Goal: Information Seeking & Learning: Learn about a topic

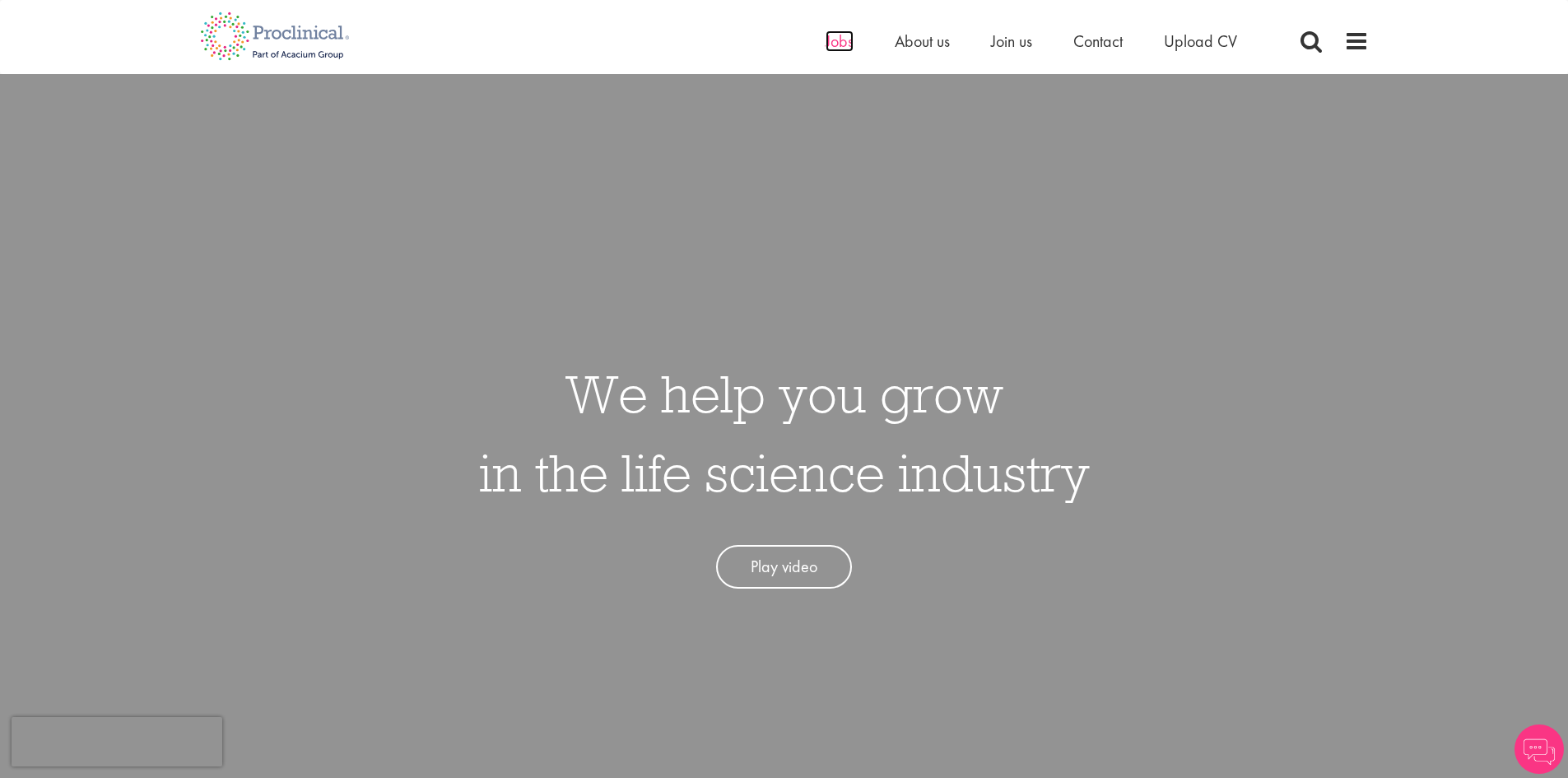
click at [839, 41] on span "Jobs" at bounding box center [839, 41] width 28 height 21
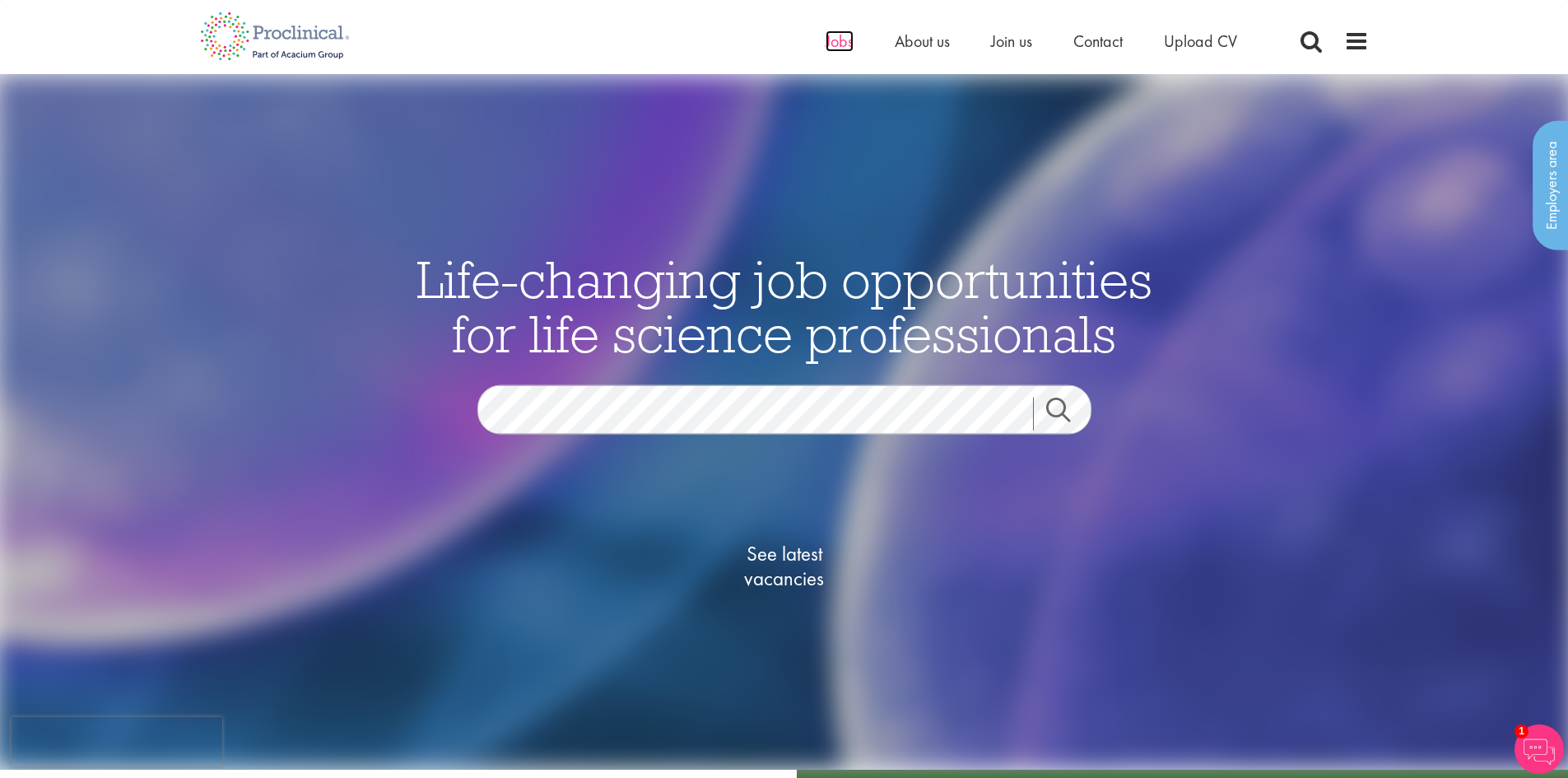
click at [825, 46] on span "Jobs" at bounding box center [839, 41] width 28 height 21
click at [792, 560] on span "See latest vacancies" at bounding box center [784, 566] width 165 height 50
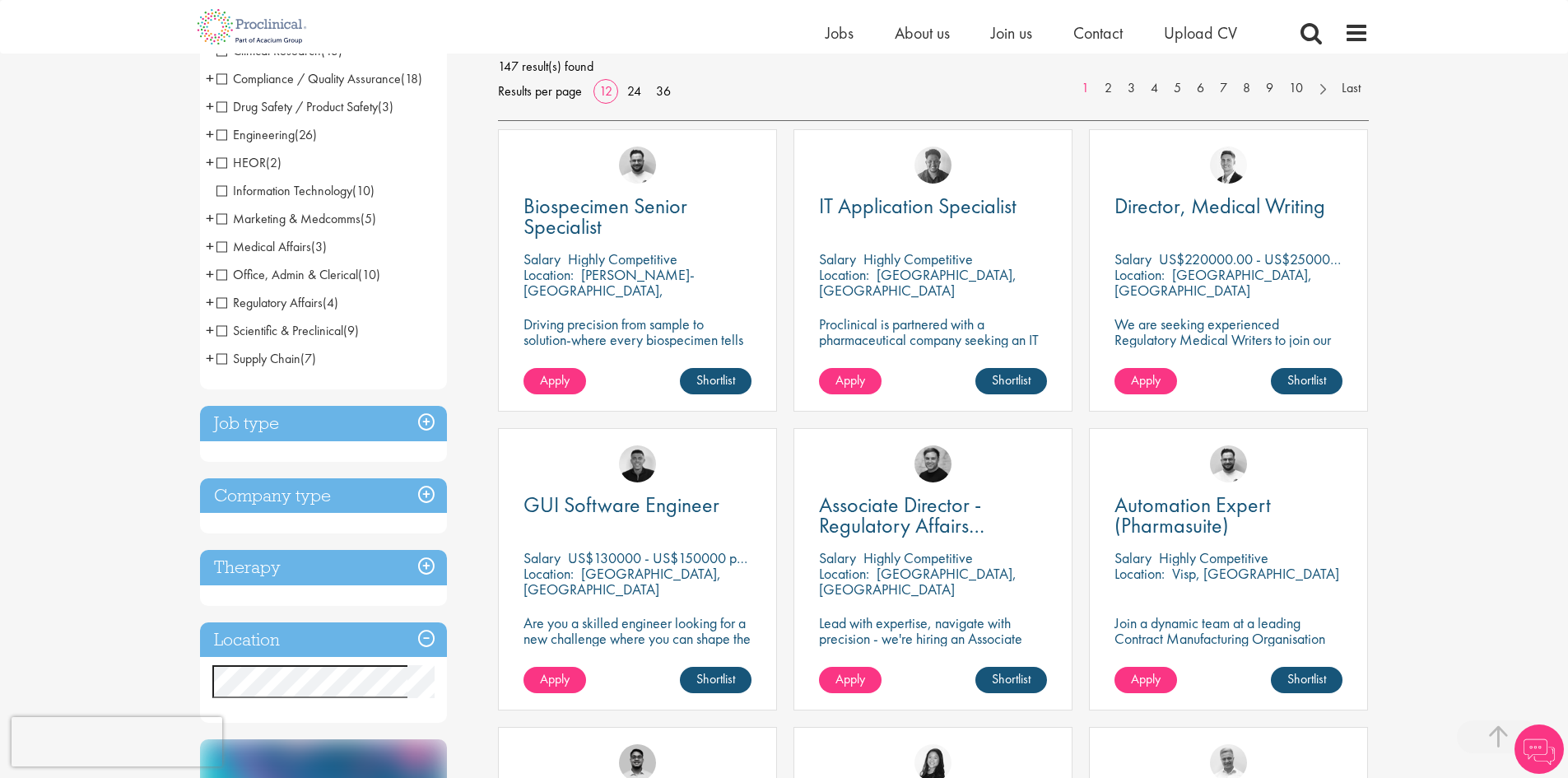
scroll to position [274, 0]
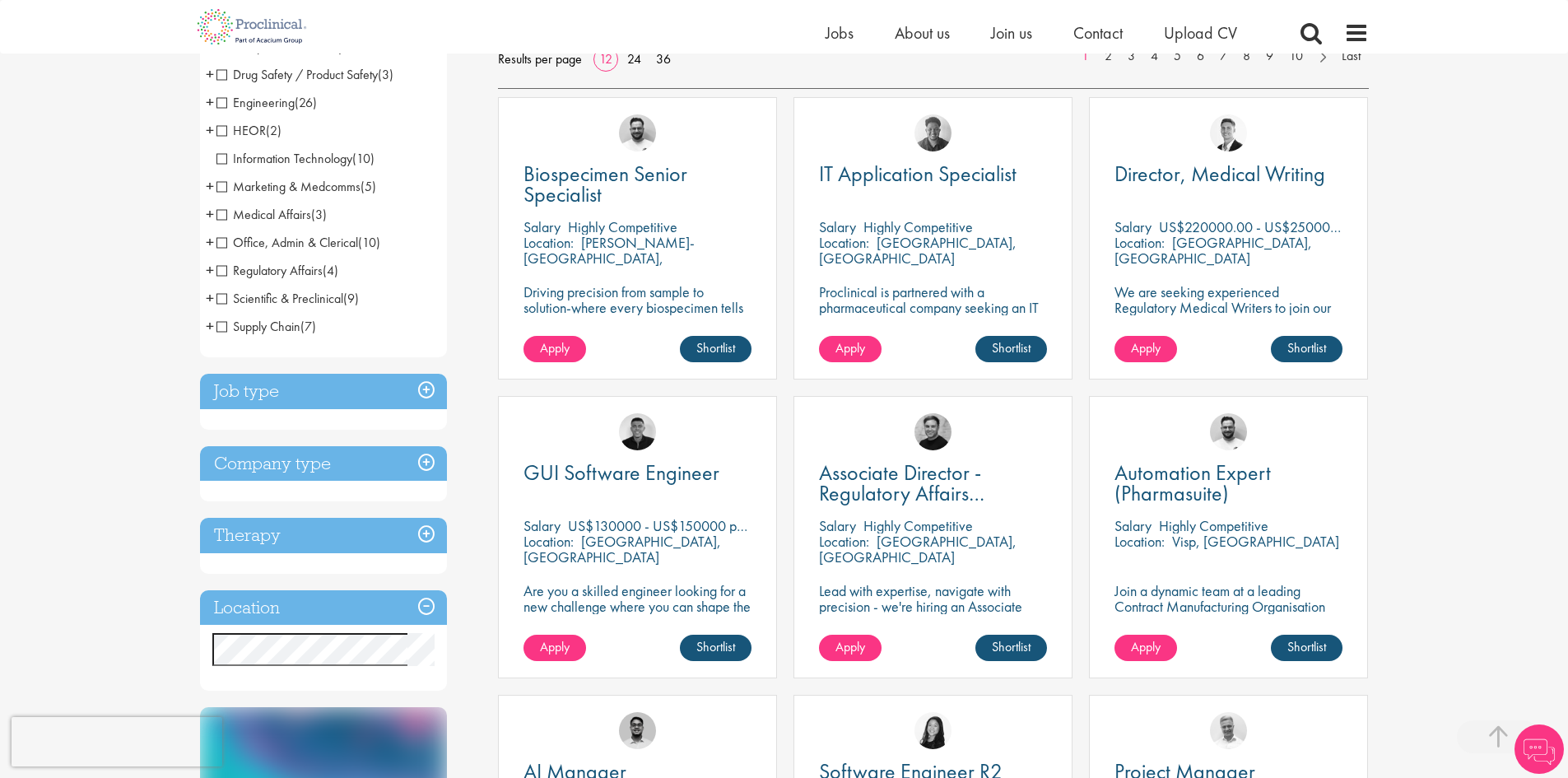
click at [369, 602] on h3 "Location" at bounding box center [323, 608] width 247 height 35
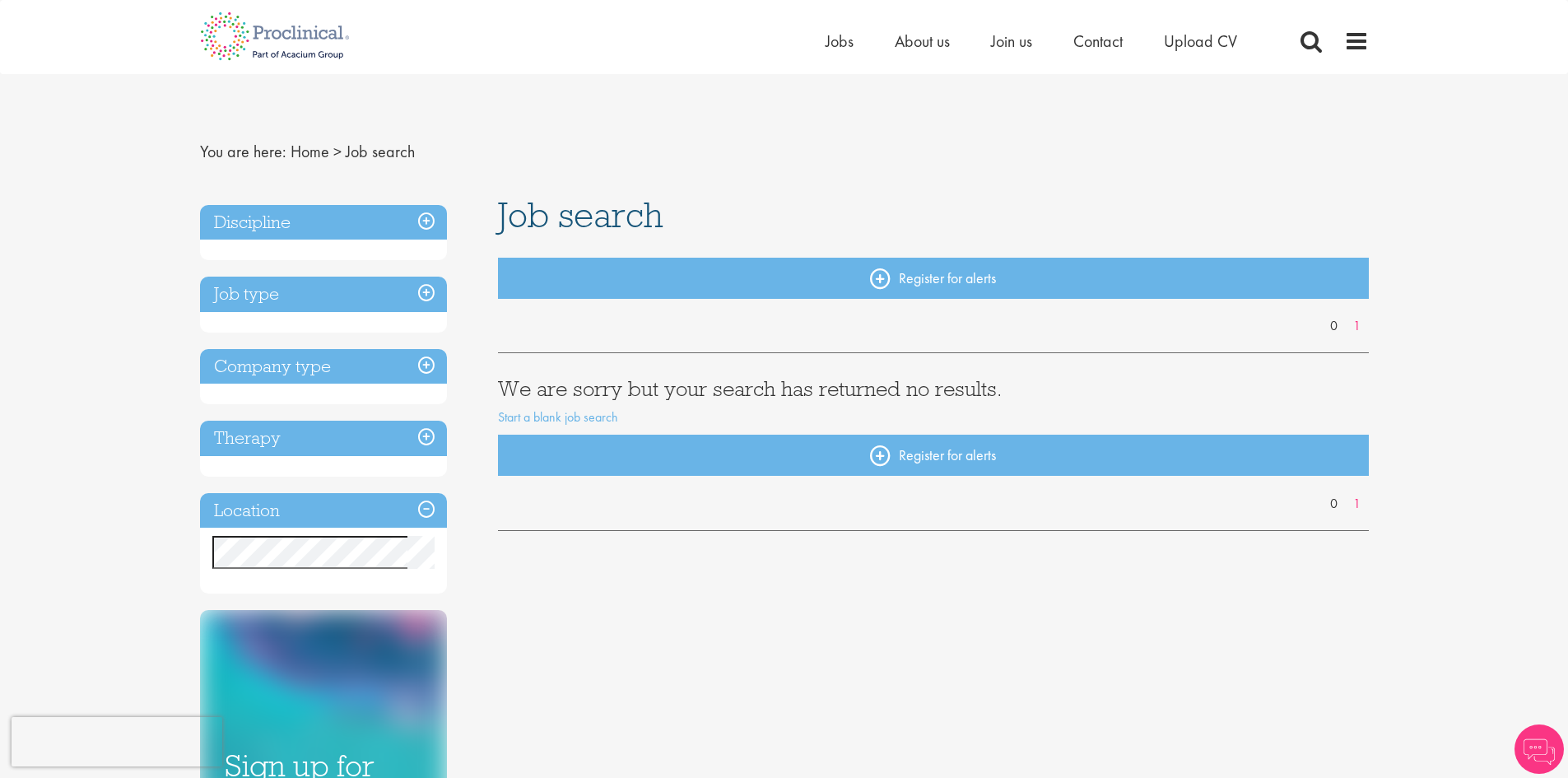
click at [115, 425] on div "You are here: Home > Job search Discipline Job type Company type Therapy Locati…" at bounding box center [784, 744] width 1568 height 1487
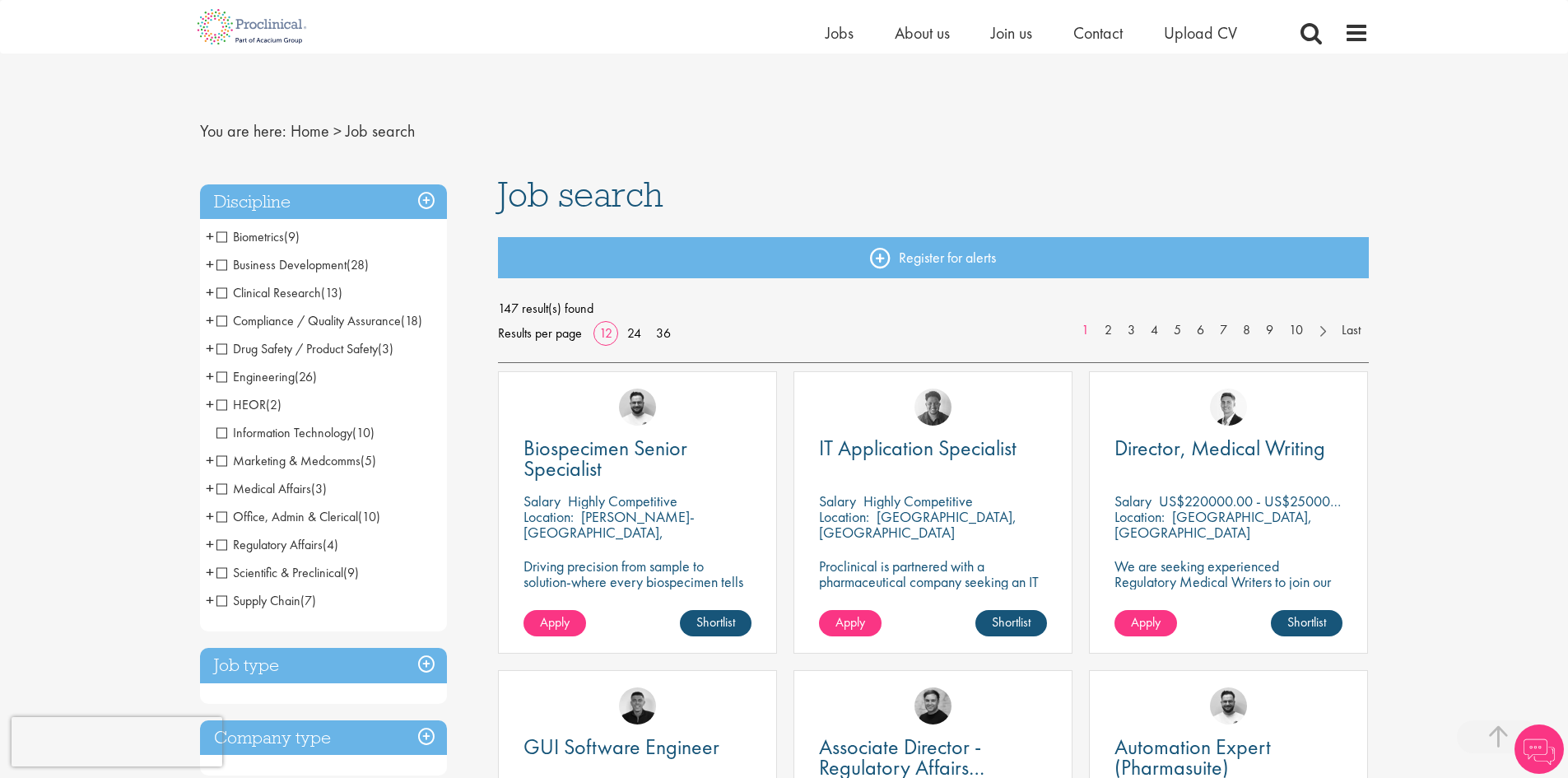
scroll to position [274, 0]
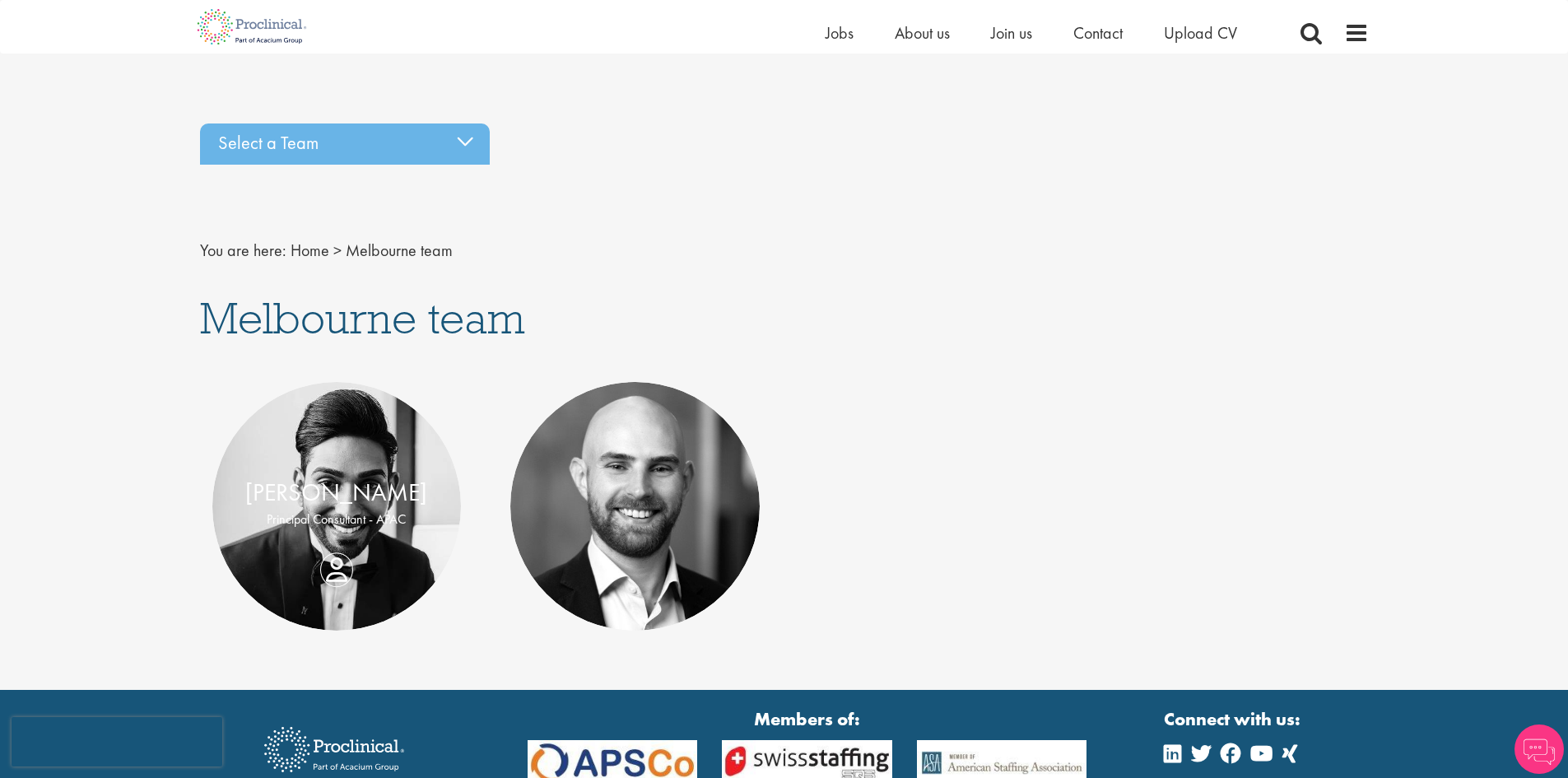
scroll to position [152, 0]
